Goal: Task Accomplishment & Management: Complete application form

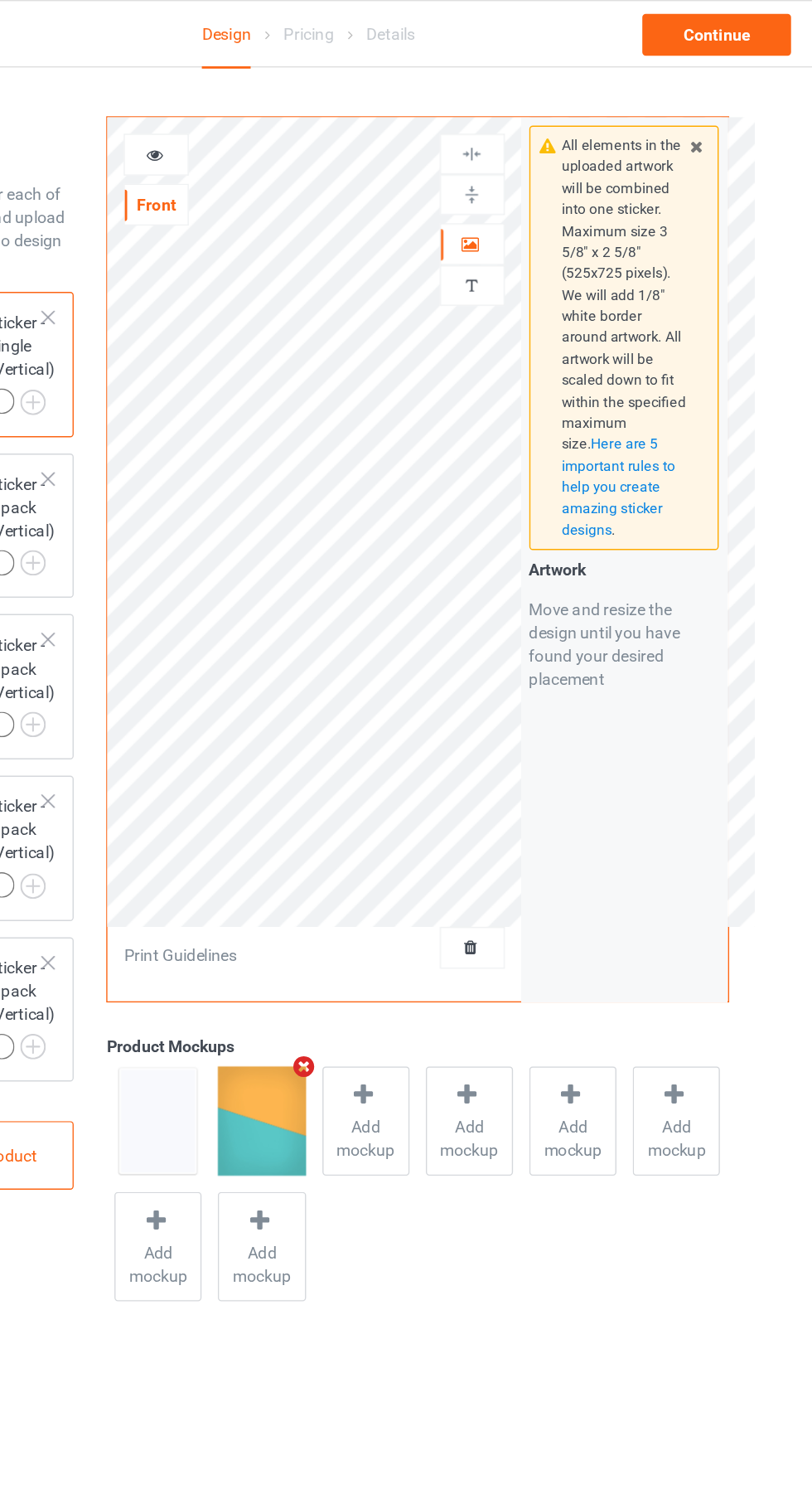
click at [521, 171] on icon at bounding box center [521, 171] width 14 height 12
click at [532, 102] on div at bounding box center [523, 110] width 46 height 29
click at [529, 145] on img at bounding box center [522, 138] width 15 height 15
click at [539, 104] on div at bounding box center [523, 109] width 44 height 15
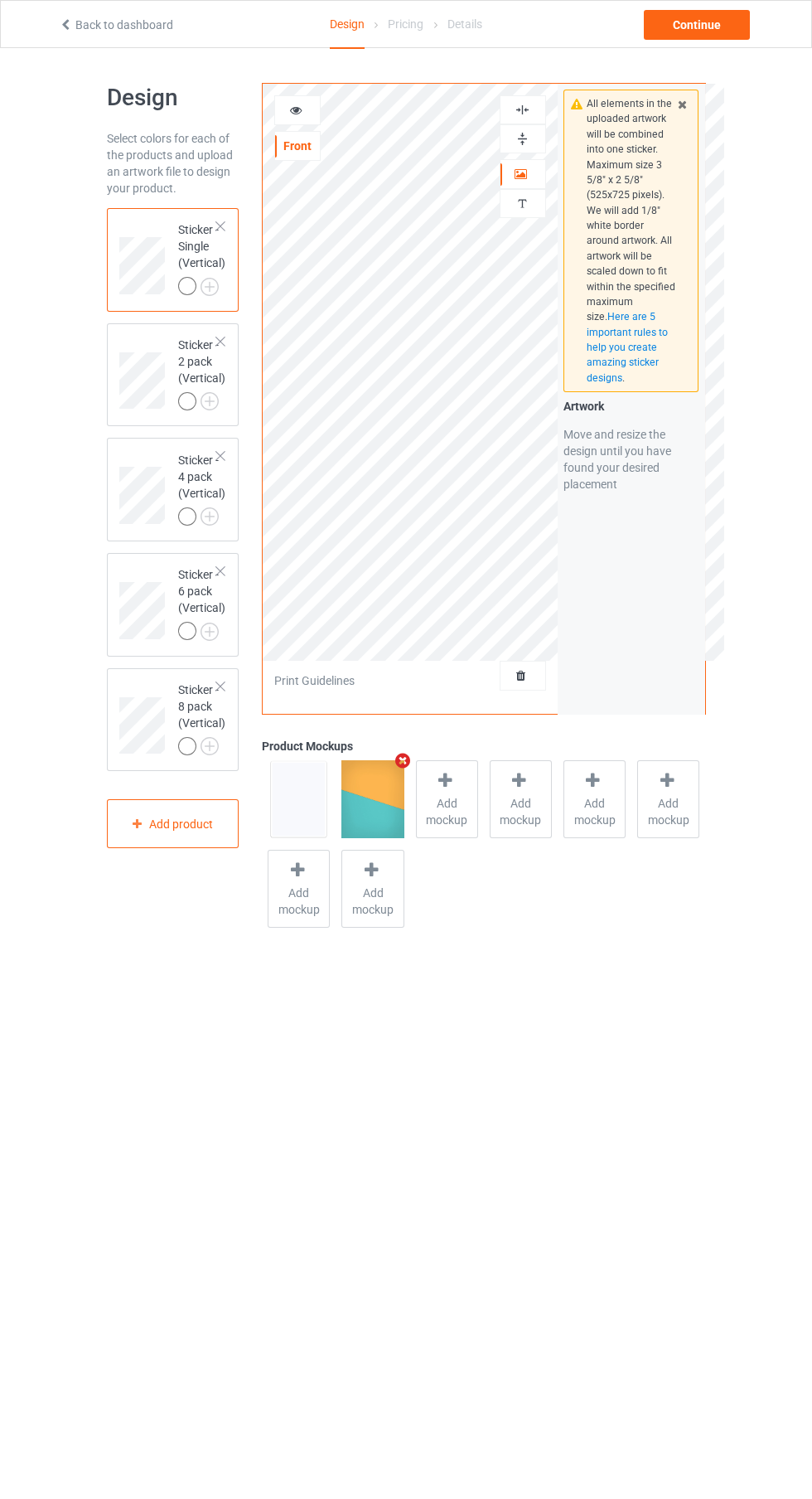
click at [468, 795] on span "Add mockup" at bounding box center [447, 811] width 61 height 33
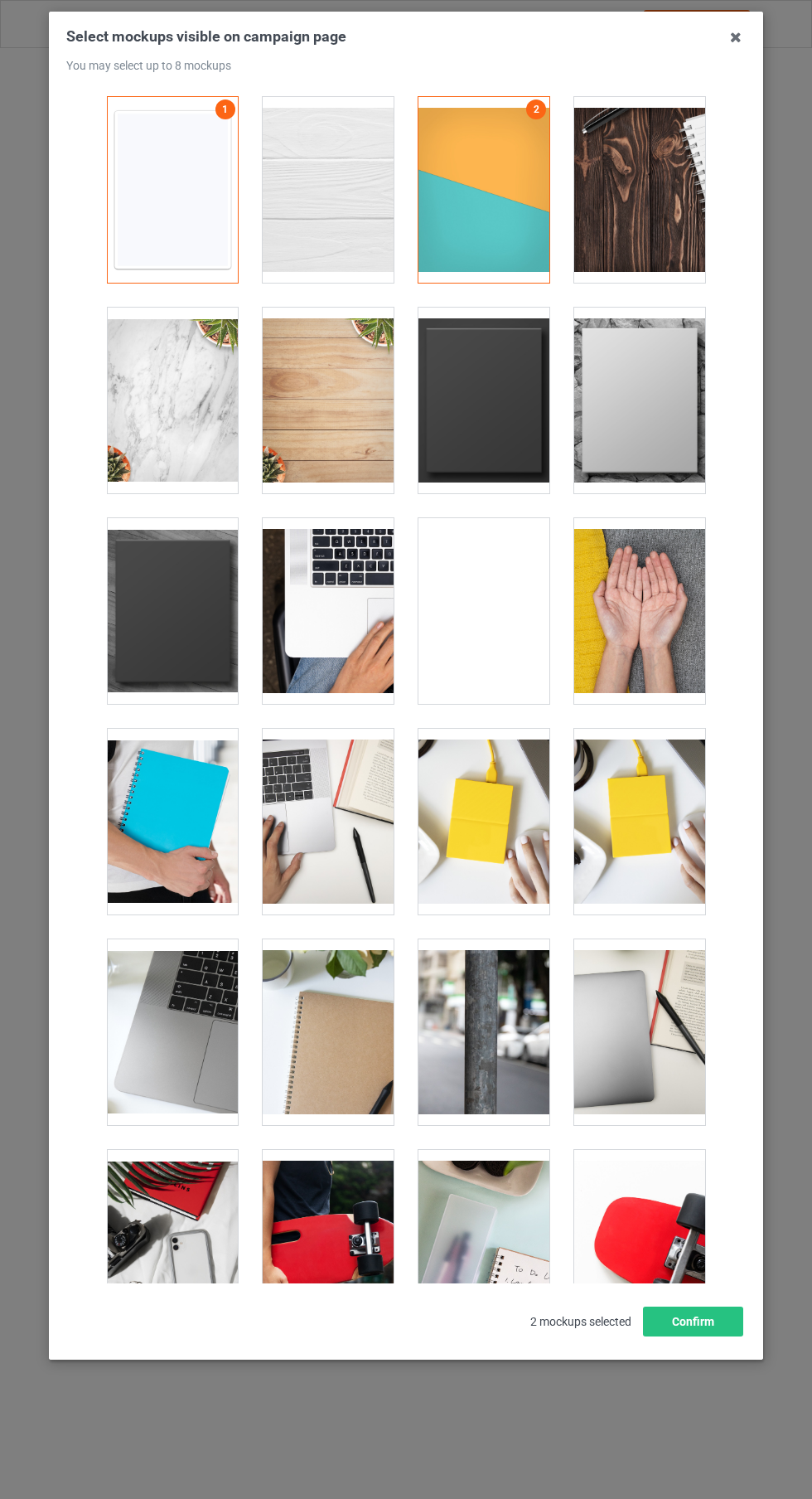
click at [179, 411] on div at bounding box center [172, 400] width 130 height 186
click at [362, 206] on div at bounding box center [328, 190] width 130 height 186
click at [736, 38] on icon at bounding box center [736, 37] width 26 height 26
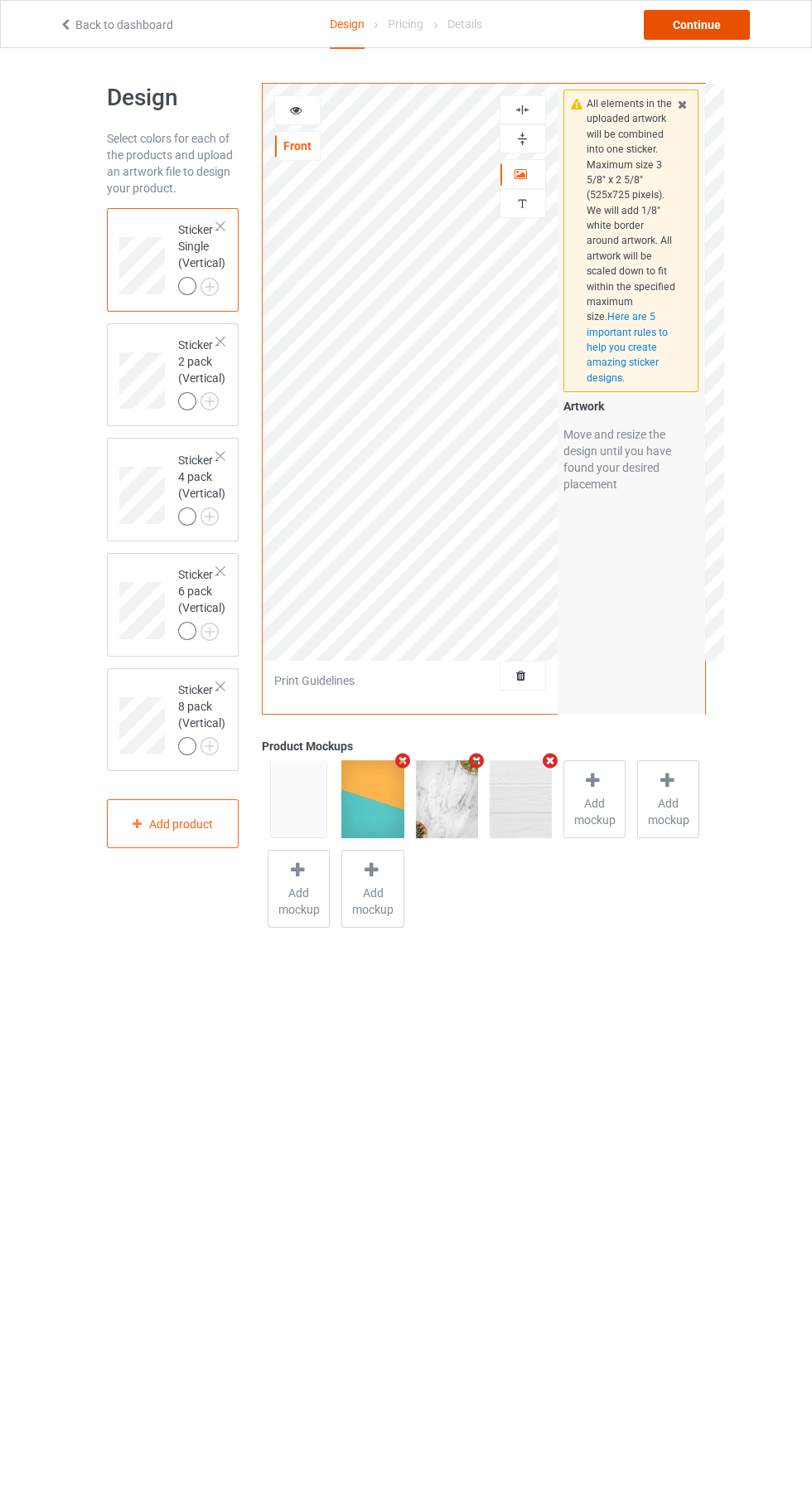
click at [706, 20] on div "Continue" at bounding box center [697, 24] width 106 height 30
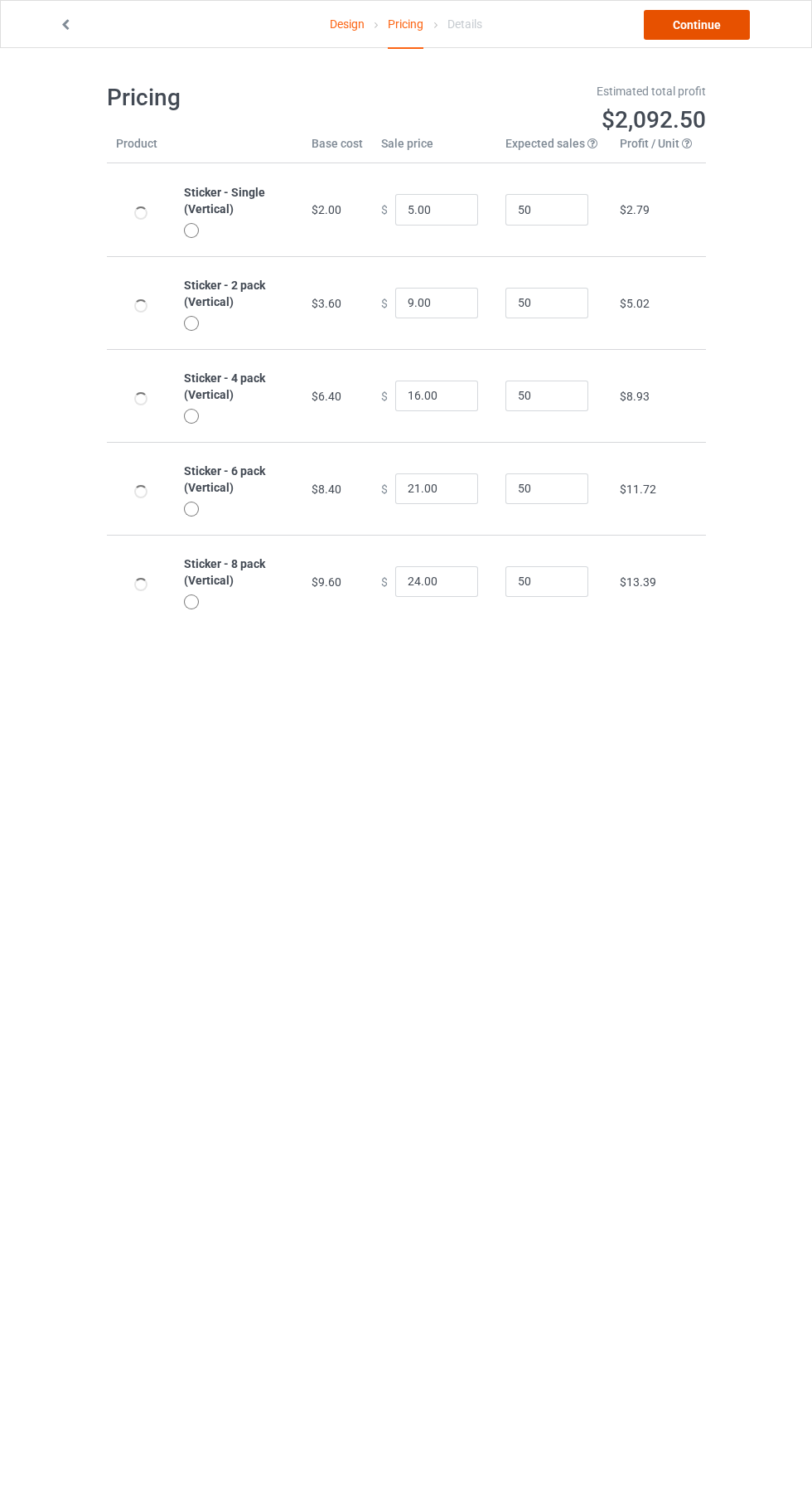
click at [740, 15] on link "Continue" at bounding box center [697, 24] width 106 height 30
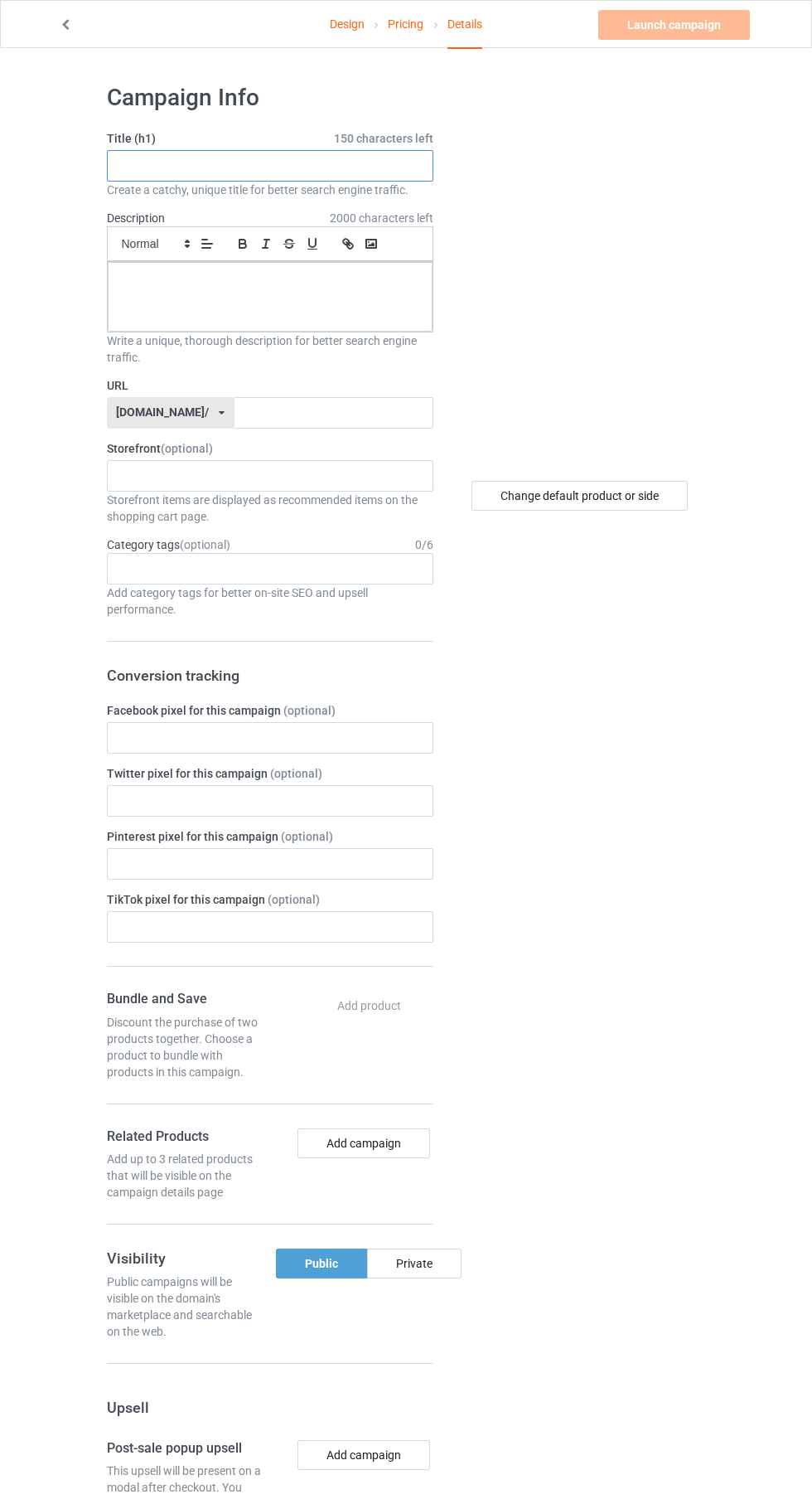
click at [295, 165] on input "text" at bounding box center [271, 165] width 327 height 32
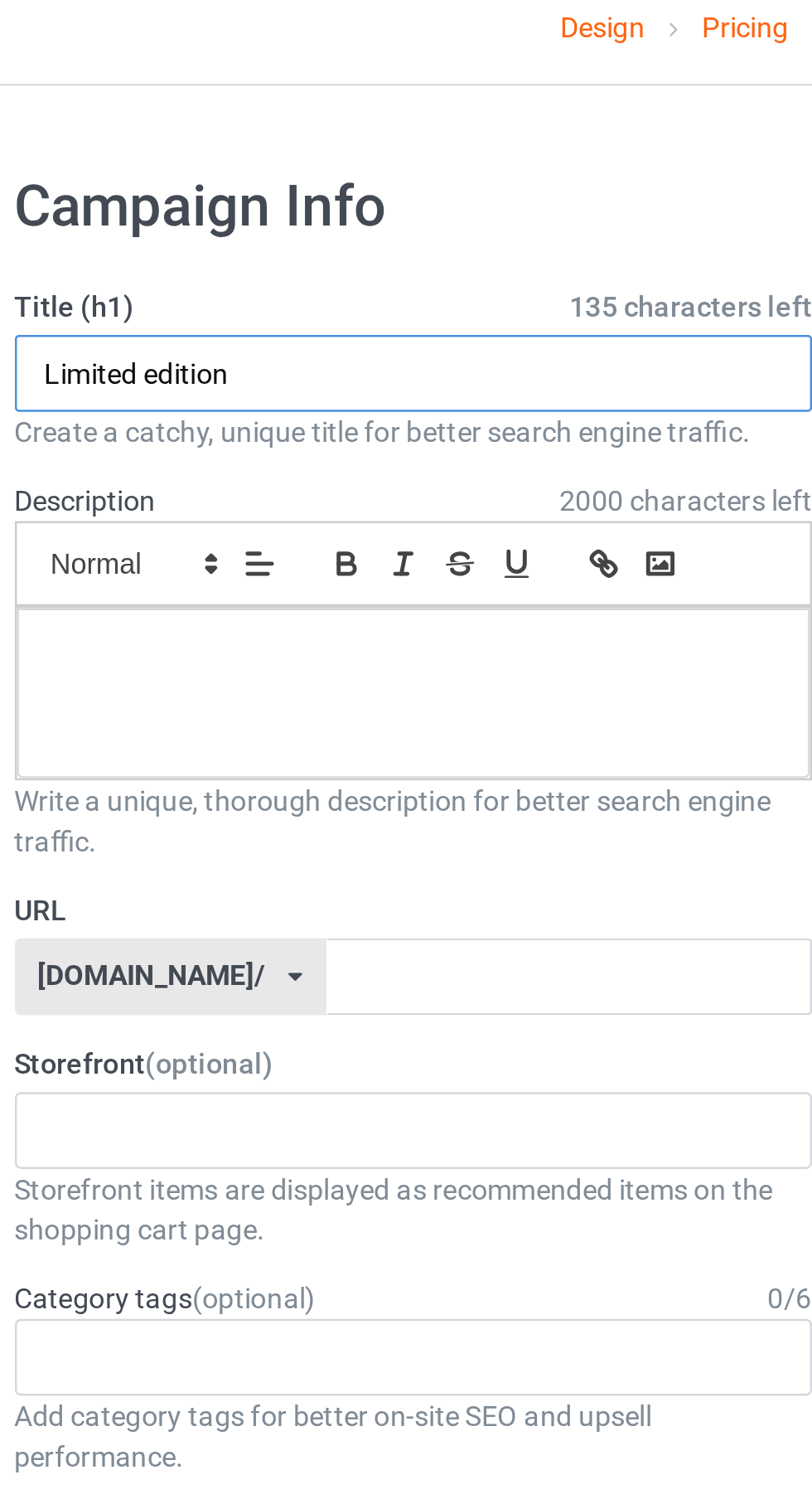
type input "Limited edition"
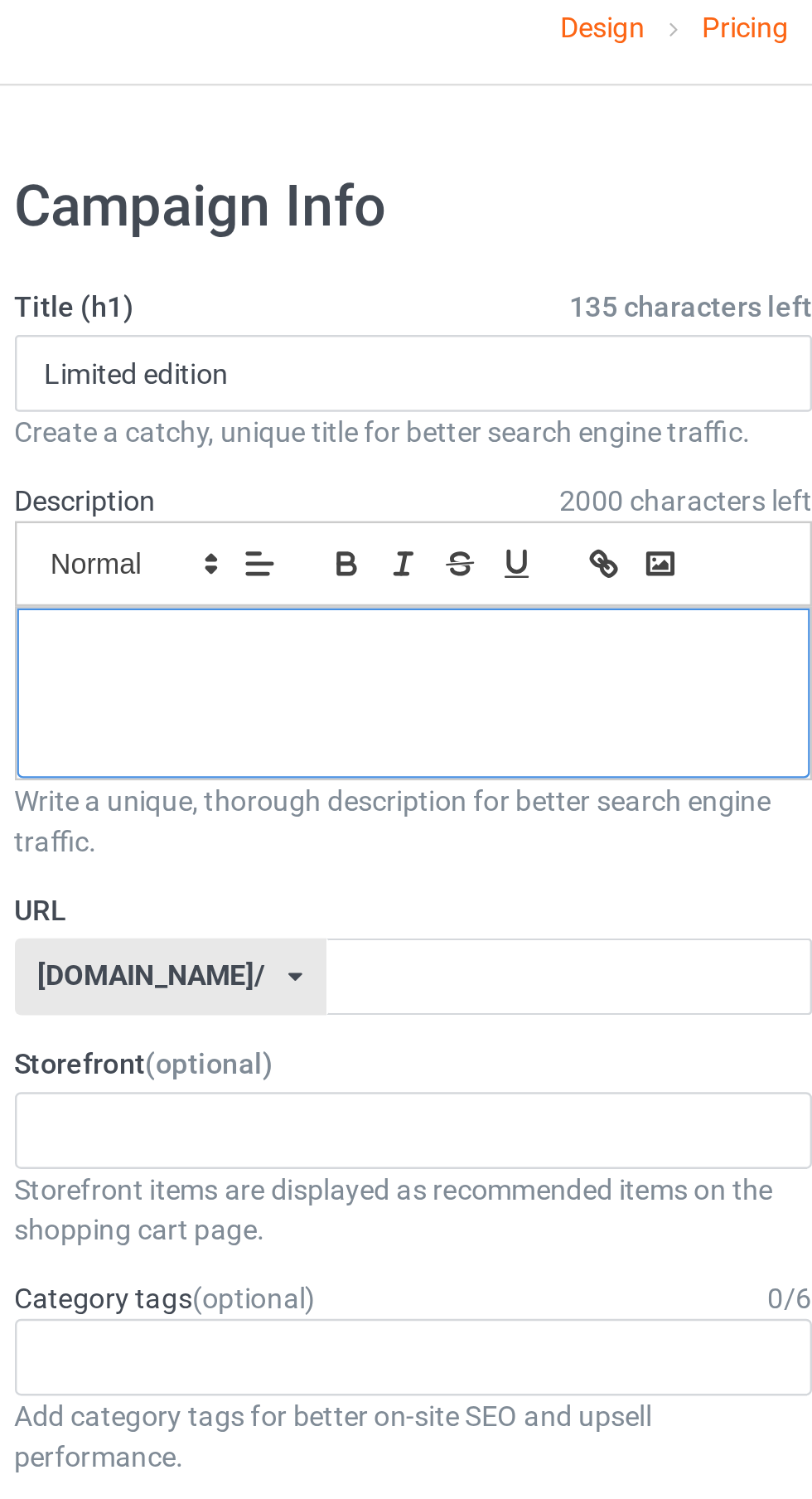
click at [296, 290] on div at bounding box center [270, 297] width 325 height 70
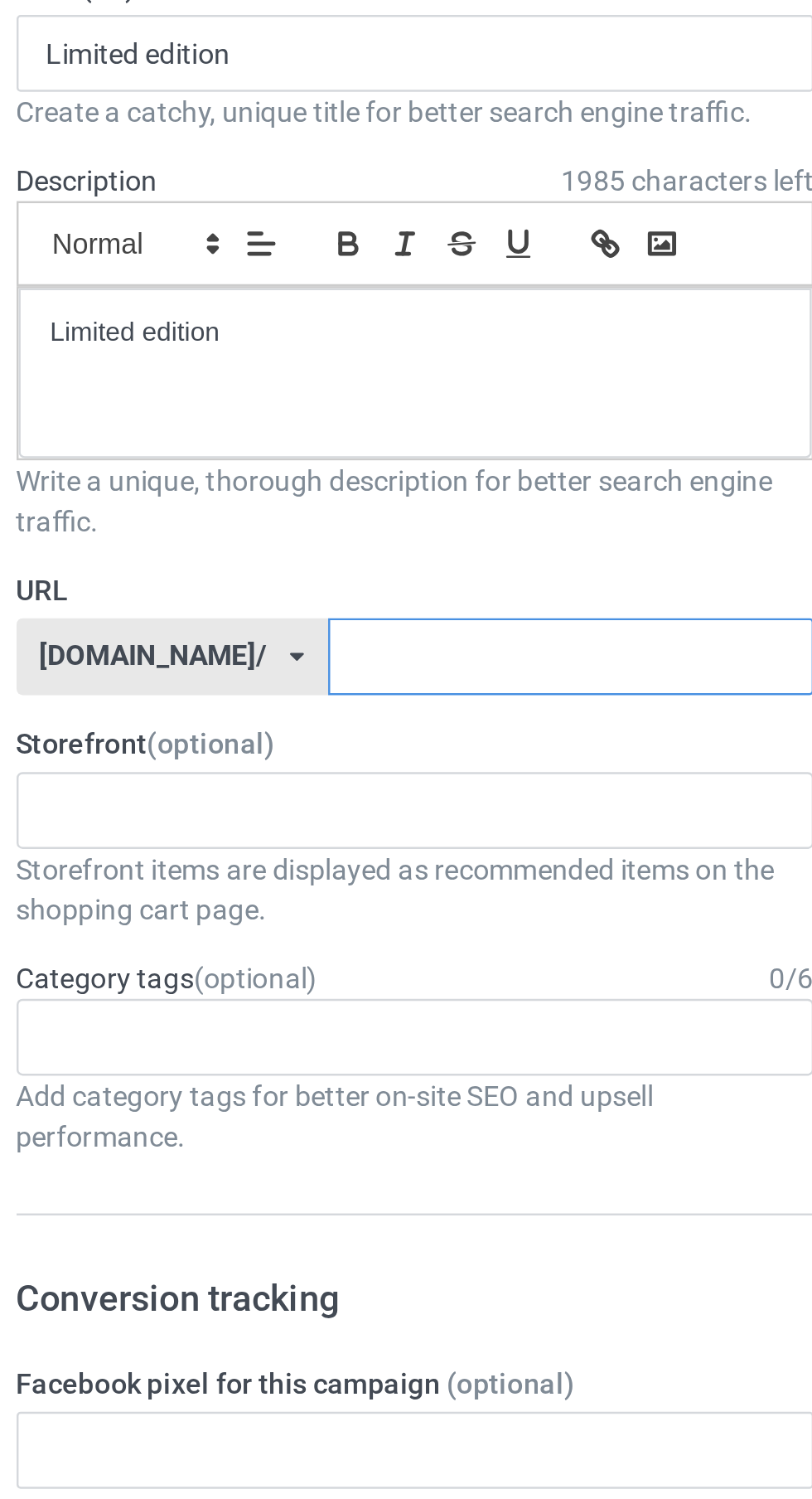
click at [301, 405] on input "text" at bounding box center [334, 413] width 199 height 32
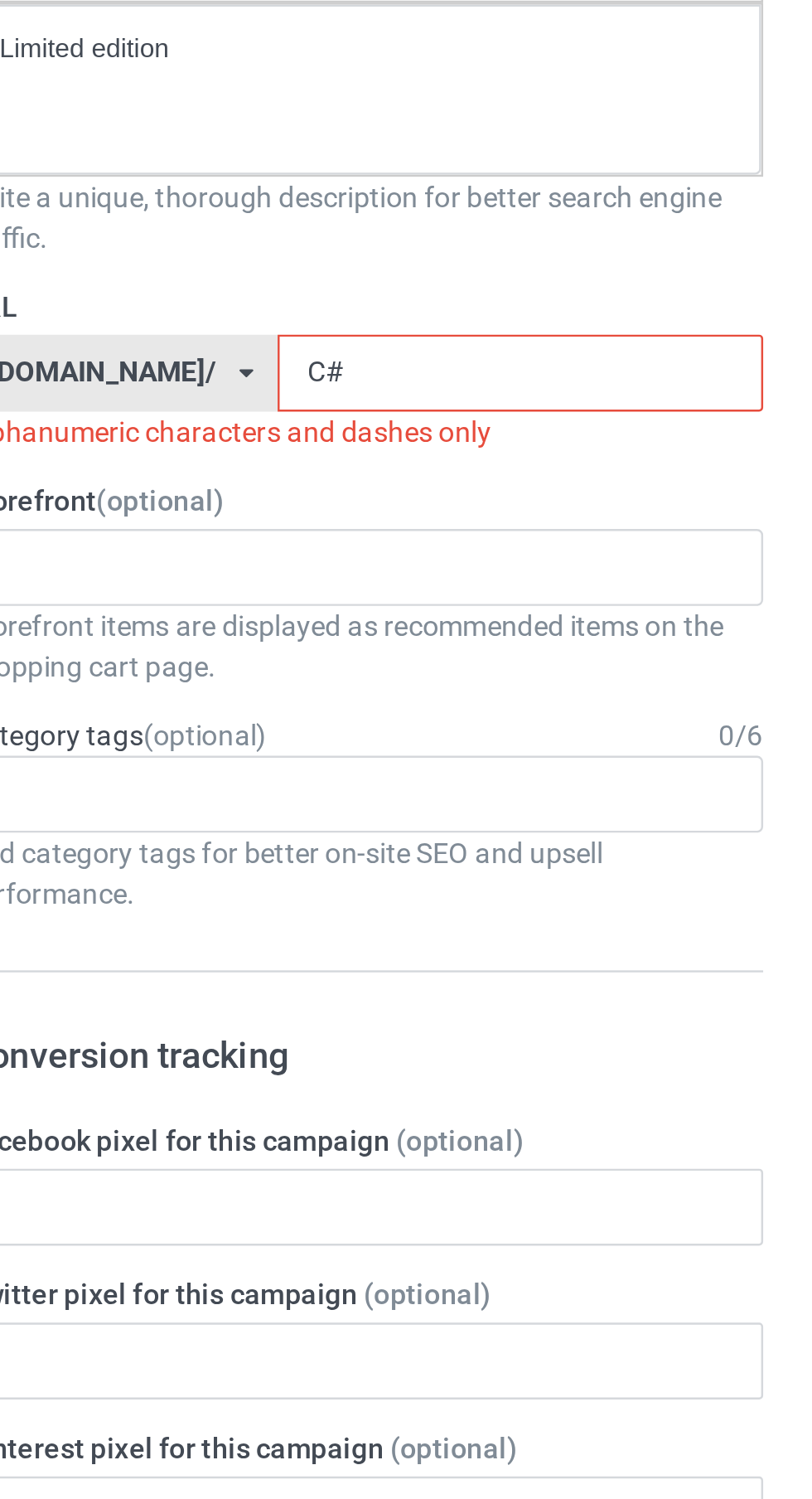
type input "C"
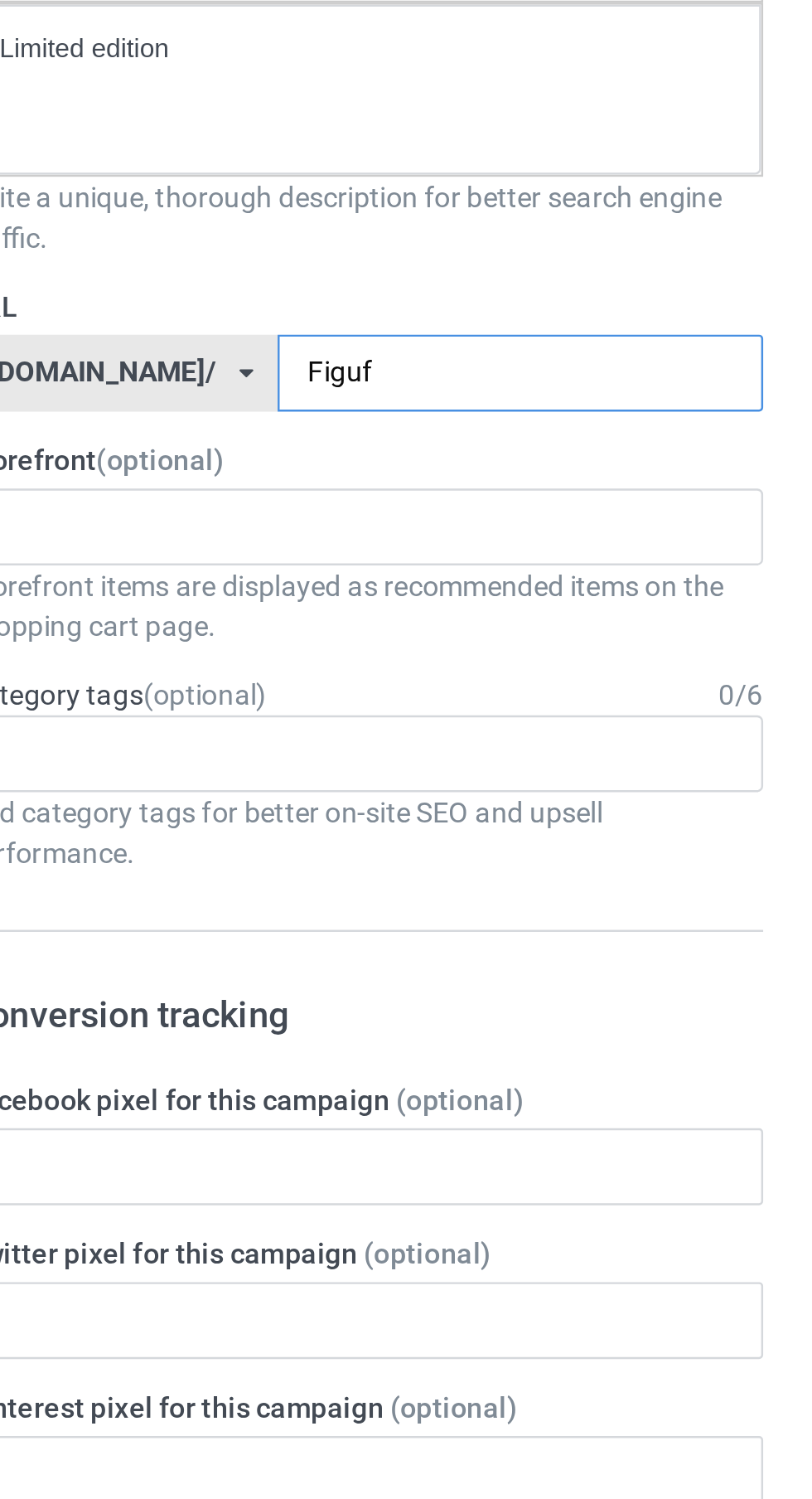
type input "Figufi"
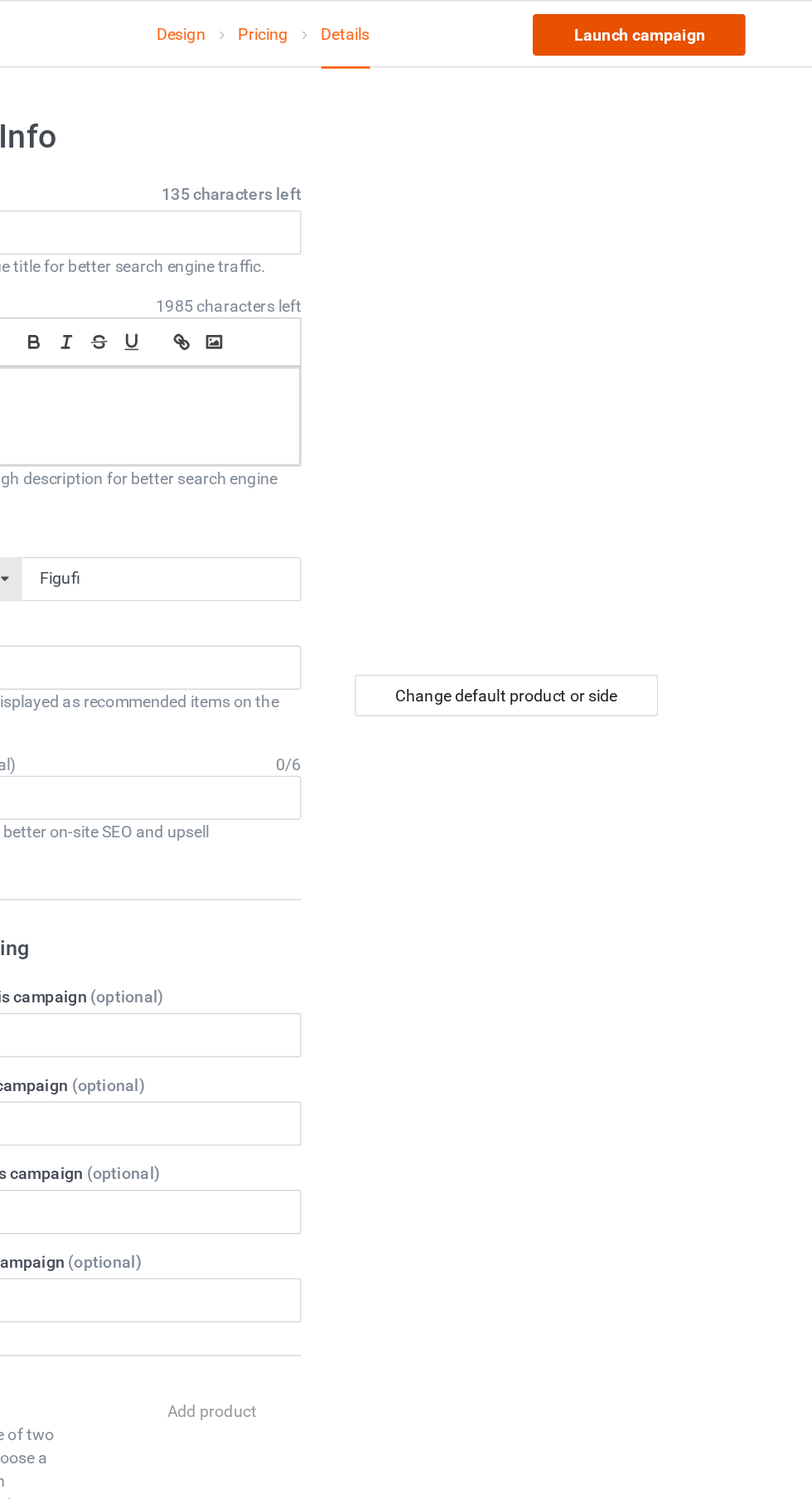
click at [706, 26] on link "Launch campaign" at bounding box center [674, 24] width 152 height 30
